Goal: Information Seeking & Learning: Learn about a topic

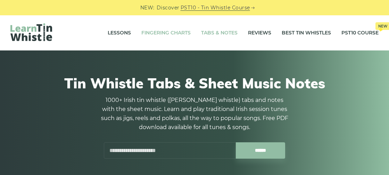
click at [171, 33] on link "Fingering Charts" at bounding box center [165, 32] width 49 height 17
click at [220, 32] on link "Tabs & Notes" at bounding box center [219, 32] width 36 height 17
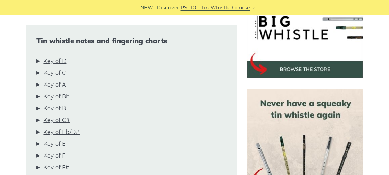
scroll to position [255, 0]
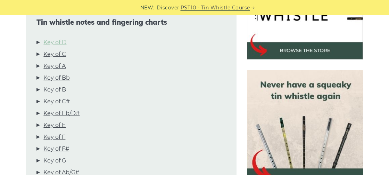
click at [55, 43] on link "Key of D" at bounding box center [54, 42] width 23 height 9
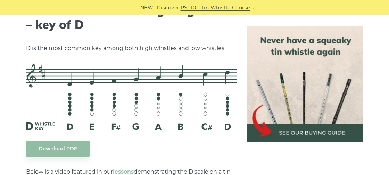
scroll to position [1127, 0]
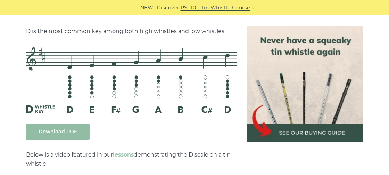
click at [67, 133] on link "Download PDF" at bounding box center [58, 131] width 64 height 16
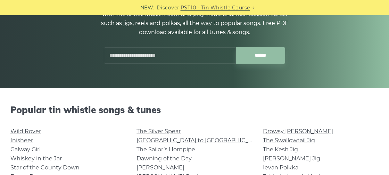
scroll to position [146, 0]
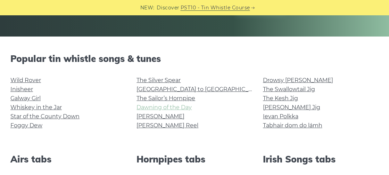
click at [153, 108] on link "Dawning of the Day" at bounding box center [164, 107] width 55 height 7
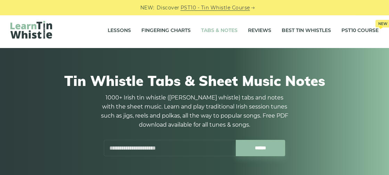
scroll to position [0, 0]
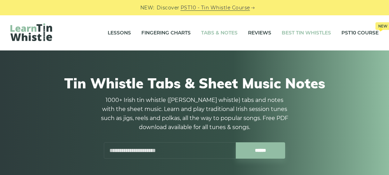
click at [301, 34] on link "Best Tin Whistles" at bounding box center [306, 32] width 49 height 17
click at [354, 32] on link "PST10 Course New" at bounding box center [360, 32] width 37 height 17
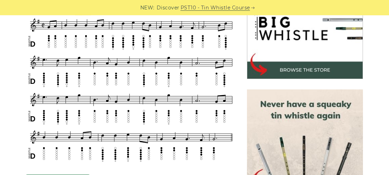
scroll to position [255, 0]
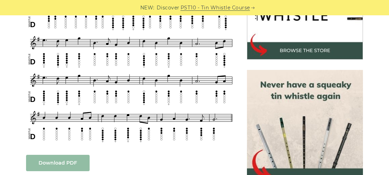
click at [50, 165] on link "Download PDF" at bounding box center [58, 163] width 64 height 16
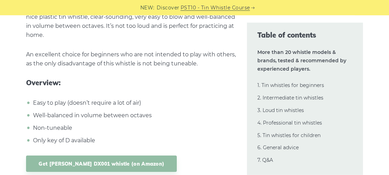
scroll to position [3540, 0]
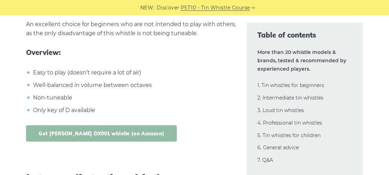
click at [64, 125] on link "Get [PERSON_NAME] DX001 whistle (on Amazon)" at bounding box center [101, 133] width 151 height 16
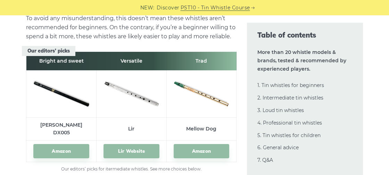
scroll to position [3796, 0]
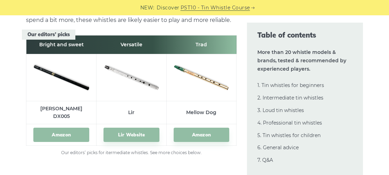
click at [63, 128] on link "Amazon" at bounding box center [61, 135] width 56 height 14
click at [132, 128] on link "Lir Website" at bounding box center [132, 135] width 56 height 14
click at [200, 128] on link "Amazon" at bounding box center [202, 135] width 56 height 14
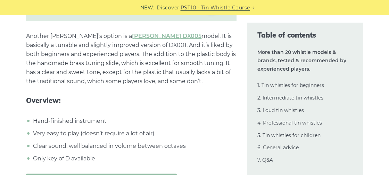
scroll to position [4124, 0]
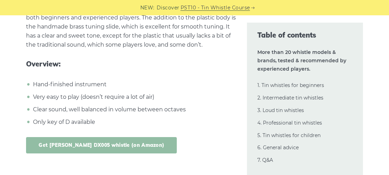
click at [79, 137] on link "Get Dixon DX005 whistle (on Amazon)" at bounding box center [101, 145] width 151 height 16
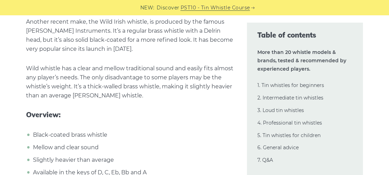
scroll to position [5621, 0]
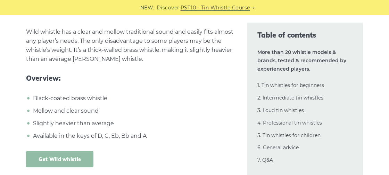
click at [48, 151] on link "Get Wild whistle" at bounding box center [59, 159] width 67 height 16
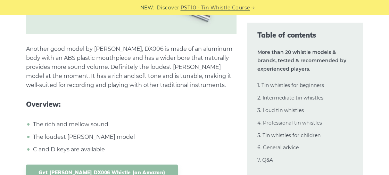
scroll to position [6314, 0]
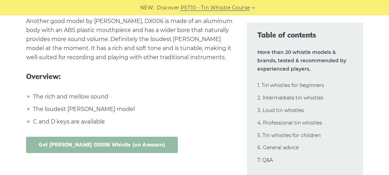
click at [85, 137] on link "Get Dixon DX006 Whistle (on Amazon)" at bounding box center [102, 145] width 152 height 16
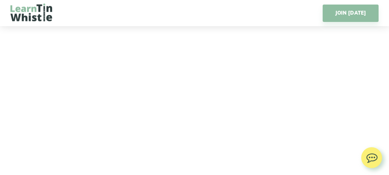
scroll to position [1058, 0]
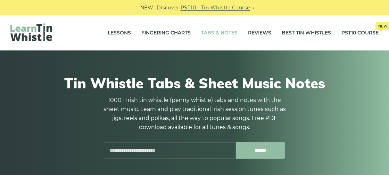
click at [258, 151] on input "******" at bounding box center [261, 150] width 50 height 16
click at [111, 151] on input "text" at bounding box center [170, 150] width 132 height 16
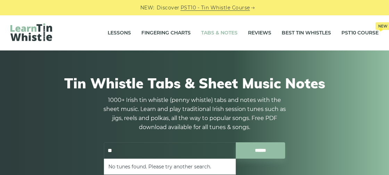
type input "*"
click at [148, 166] on li "Brian Boru’s March" at bounding box center [169, 166] width 123 height 8
type input "**********"
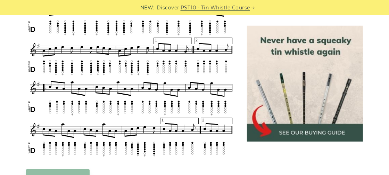
scroll to position [365, 0]
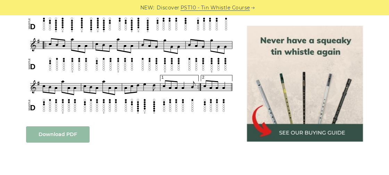
click at [53, 135] on link "Download PDF" at bounding box center [58, 134] width 64 height 16
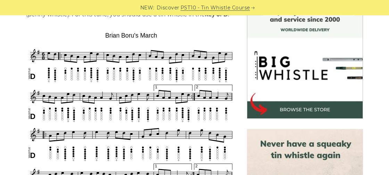
scroll to position [182, 0]
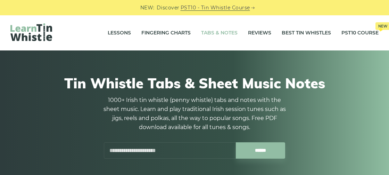
click at [110, 152] on input "text" at bounding box center [170, 150] width 132 height 16
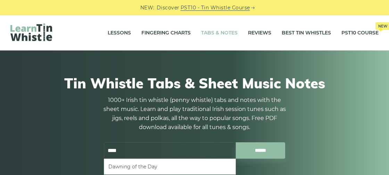
click at [127, 164] on li "Dawning of the Day" at bounding box center [169, 166] width 123 height 8
type input "**********"
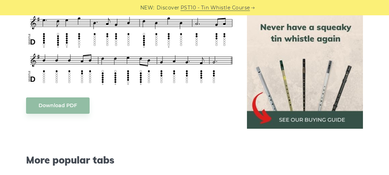
scroll to position [328, 0]
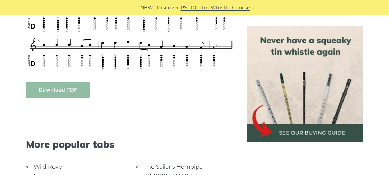
click at [51, 89] on link "Download PDF" at bounding box center [58, 90] width 64 height 16
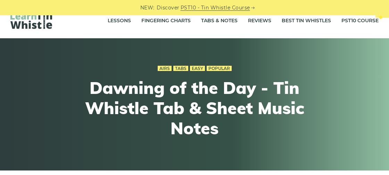
scroll to position [0, 0]
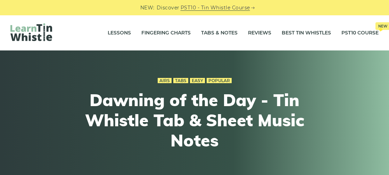
click at [314, 132] on h1 "Dawning of the Day - Tin Whistle Tab & Sheet Music Notes" at bounding box center [195, 120] width 256 height 60
click at [195, 79] on link "Easy" at bounding box center [197, 81] width 15 height 6
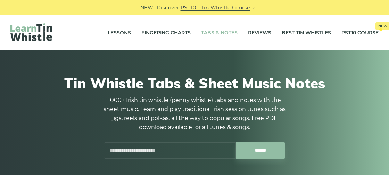
click at [109, 151] on input "text" at bounding box center [170, 150] width 132 height 16
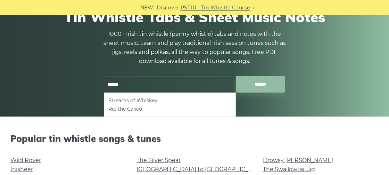
scroll to position [73, 0]
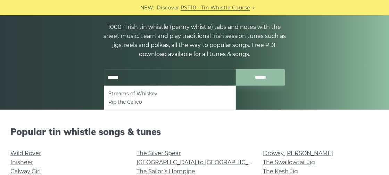
click at [122, 102] on li "Rip the Calico" at bounding box center [169, 102] width 123 height 8
type input "**********"
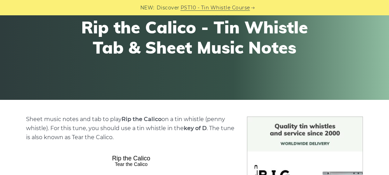
scroll to position [73, 0]
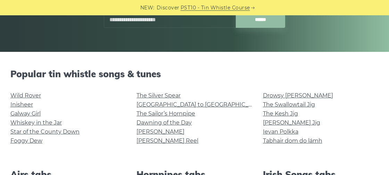
scroll to position [146, 0]
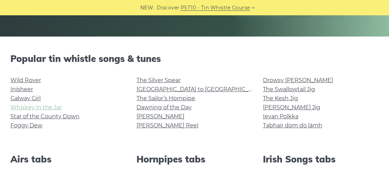
click at [35, 108] on link "Whiskey in the Jar" at bounding box center [35, 107] width 51 height 7
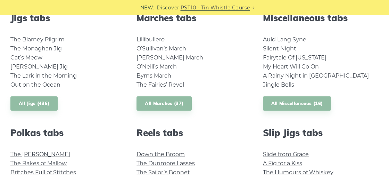
scroll to position [365, 0]
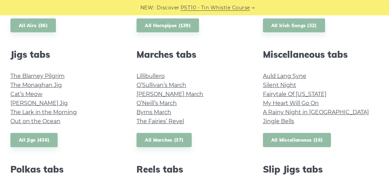
click at [283, 139] on link "All Miscellaneous (16)" at bounding box center [297, 140] width 68 height 14
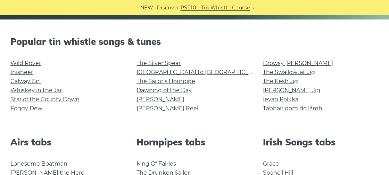
scroll to position [146, 0]
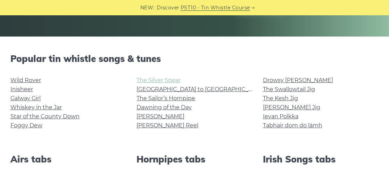
click at [156, 79] on link "The Silver Spear" at bounding box center [159, 80] width 44 height 7
click at [22, 88] on link "Inisheer" at bounding box center [21, 89] width 23 height 7
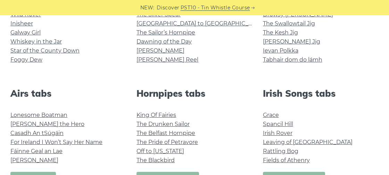
scroll to position [219, 0]
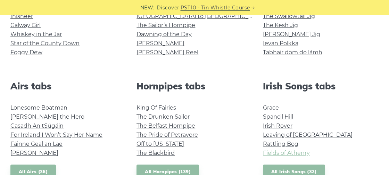
click at [287, 154] on link "Fields of Athenry" at bounding box center [286, 152] width 47 height 7
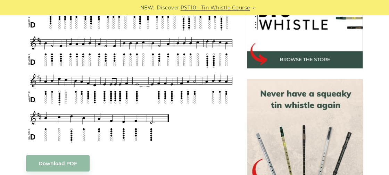
scroll to position [255, 0]
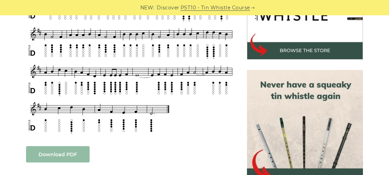
click at [55, 154] on link "Download PDF" at bounding box center [58, 154] width 64 height 16
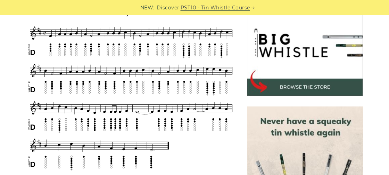
scroll to position [182, 0]
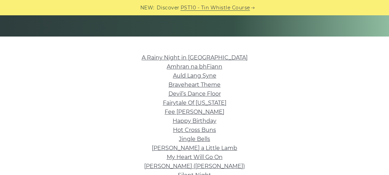
scroll to position [182, 0]
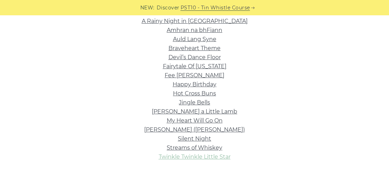
click at [188, 158] on link "Twinkle Twinkle Little Star" at bounding box center [195, 156] width 72 height 7
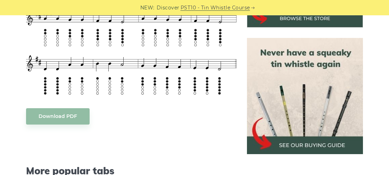
scroll to position [292, 0]
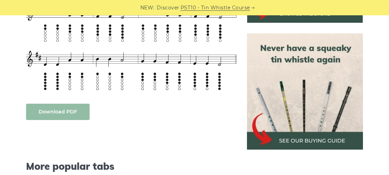
click at [55, 115] on link "Download PDF" at bounding box center [58, 112] width 64 height 16
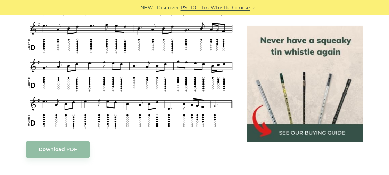
scroll to position [365, 0]
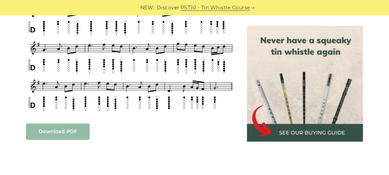
click at [51, 123] on link "Download PDF" at bounding box center [58, 131] width 64 height 16
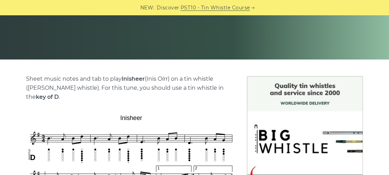
scroll to position [109, 0]
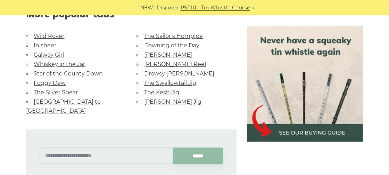
scroll to position [547, 0]
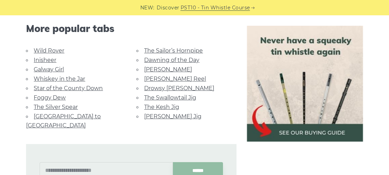
click at [156, 104] on link "The Kesh Jig" at bounding box center [161, 107] width 35 height 7
click at [66, 113] on link "[GEOGRAPHIC_DATA] to [GEOGRAPHIC_DATA]" at bounding box center [63, 121] width 75 height 16
click at [46, 96] on link "Foggy Dew" at bounding box center [50, 97] width 32 height 7
click at [43, 69] on link "Galway Girl" at bounding box center [49, 69] width 30 height 7
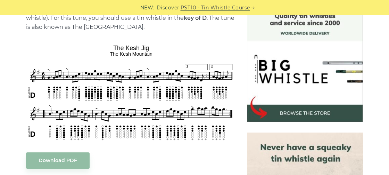
scroll to position [219, 0]
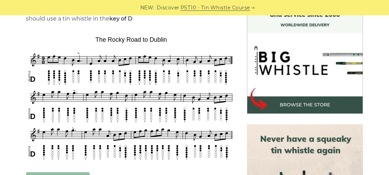
scroll to position [182, 0]
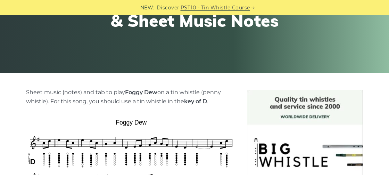
scroll to position [146, 0]
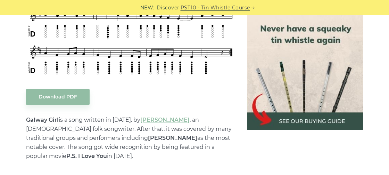
scroll to position [328, 0]
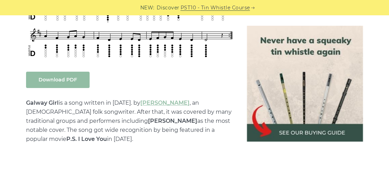
click at [56, 80] on link "Download PDF" at bounding box center [58, 80] width 64 height 16
click at [157, 104] on link "[PERSON_NAME]" at bounding box center [164, 102] width 49 height 7
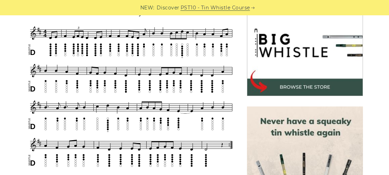
scroll to position [182, 0]
